Goal: Transaction & Acquisition: Purchase product/service

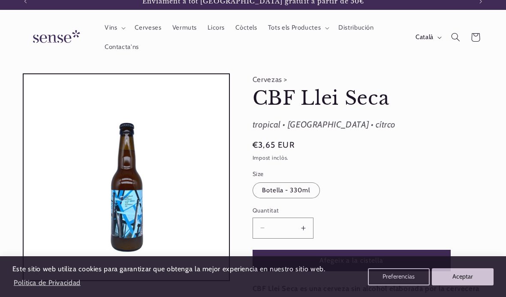
scroll to position [6, 0]
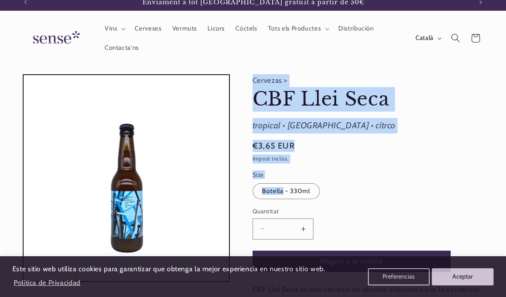
drag, startPoint x: 251, startPoint y: 78, endPoint x: 320, endPoint y: 192, distance: 132.8
click at [320, 192] on div "Cervezas > CBF Llei Seca CBF Llei Seca tropical • caramelo • cítrco Preu habitu…" at bounding box center [357, 299] width 254 height 450
click at [324, 257] on button "Afegeix a la cistella" at bounding box center [352, 261] width 198 height 21
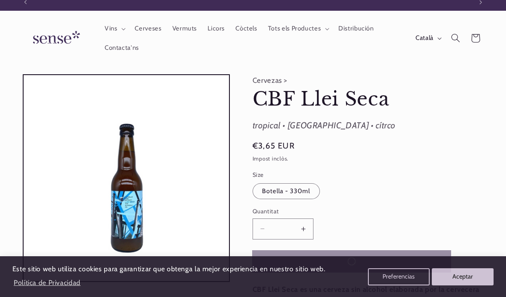
scroll to position [0, 0]
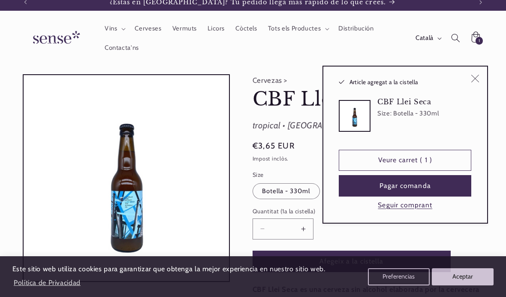
click at [478, 76] on icon "Tancar" at bounding box center [475, 79] width 8 height 8
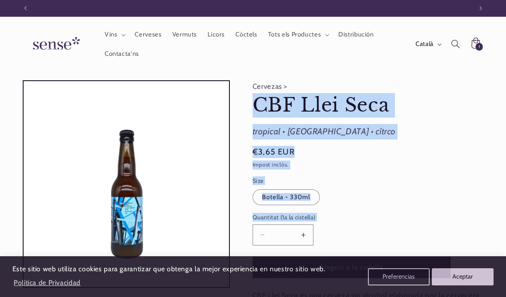
scroll to position [0, 447]
drag, startPoint x: 252, startPoint y: 95, endPoint x: 342, endPoint y: 220, distance: 154.1
copy product-info "CBF Llei Seca CBF Llei Seca tropical • caramelo • cítrco Preu habitual €3,65 EU…"
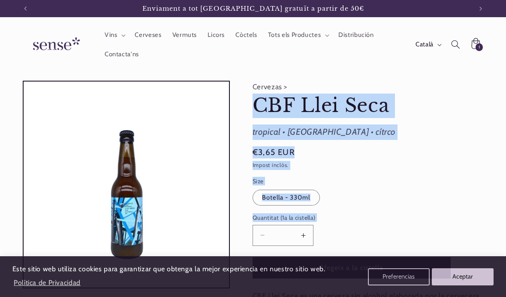
click at [51, 46] on img at bounding box center [55, 44] width 64 height 24
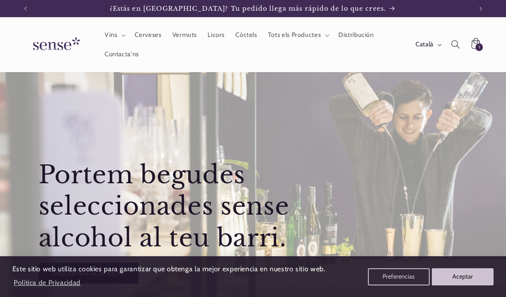
click at [55, 48] on img at bounding box center [55, 44] width 64 height 24
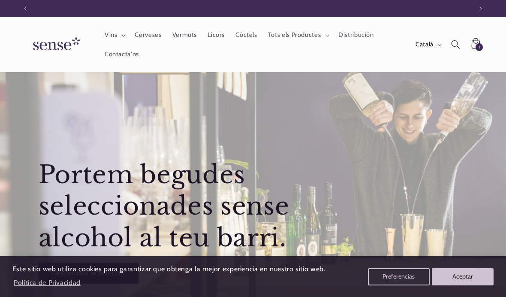
scroll to position [0, 447]
